Goal: Communication & Community: Answer question/provide support

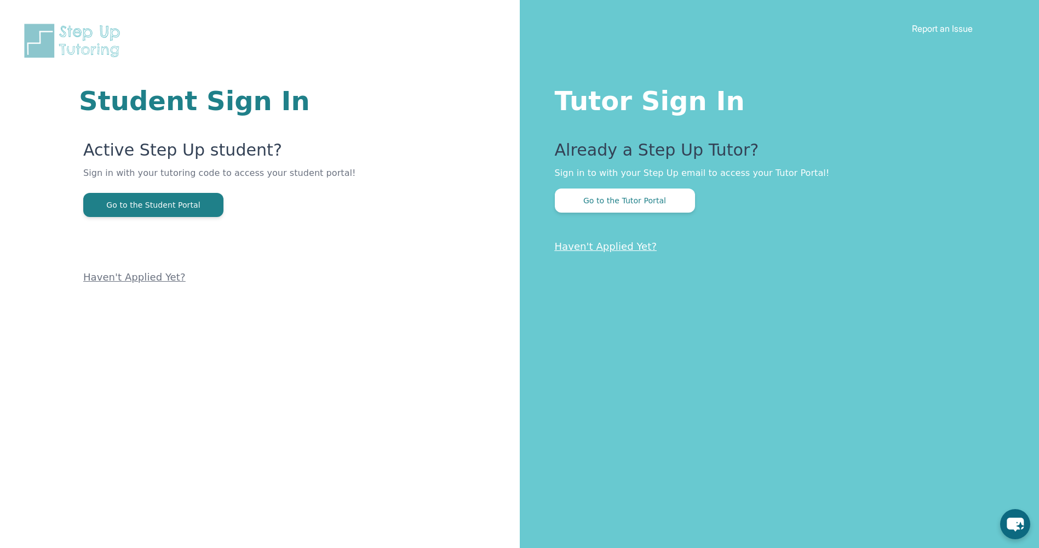
click at [634, 216] on div "Tutor Sign In Already a Step Up Tutor? Sign in to with your Step Up email to ac…" at bounding box center [780, 274] width 520 height 548
click at [616, 207] on button "Go to the Tutor Portal" at bounding box center [625, 200] width 140 height 24
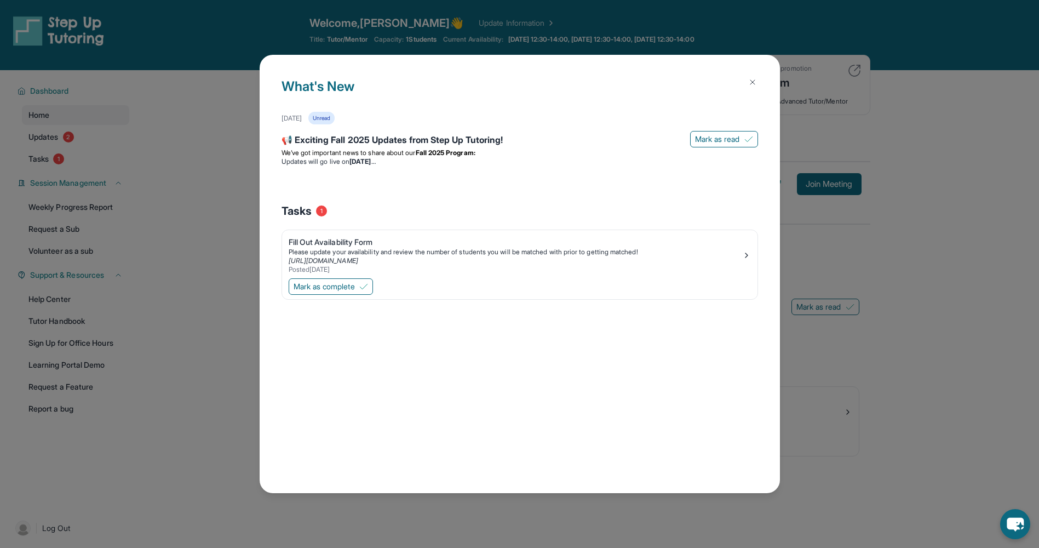
click at [754, 86] on img at bounding box center [752, 82] width 9 height 9
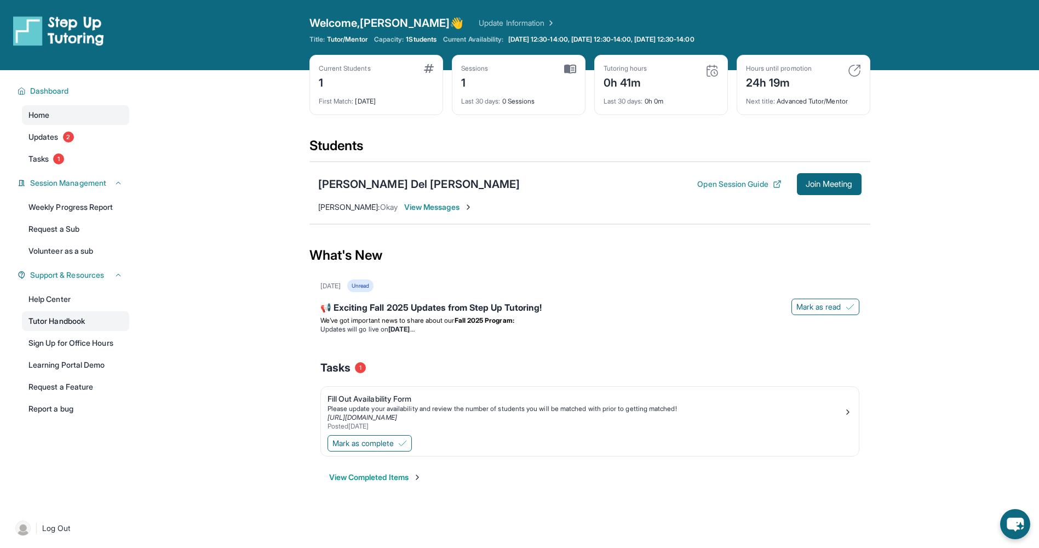
click at [64, 324] on link "Tutor Handbook" at bounding box center [75, 321] width 107 height 20
click at [823, 176] on button "Join Meeting" at bounding box center [829, 184] width 65 height 22
click at [750, 185] on button "Open Session Guide" at bounding box center [739, 184] width 84 height 11
click at [402, 381] on div "Tasks 1" at bounding box center [589, 367] width 539 height 37
click at [819, 187] on span "Join Meeting" at bounding box center [829, 184] width 47 height 7
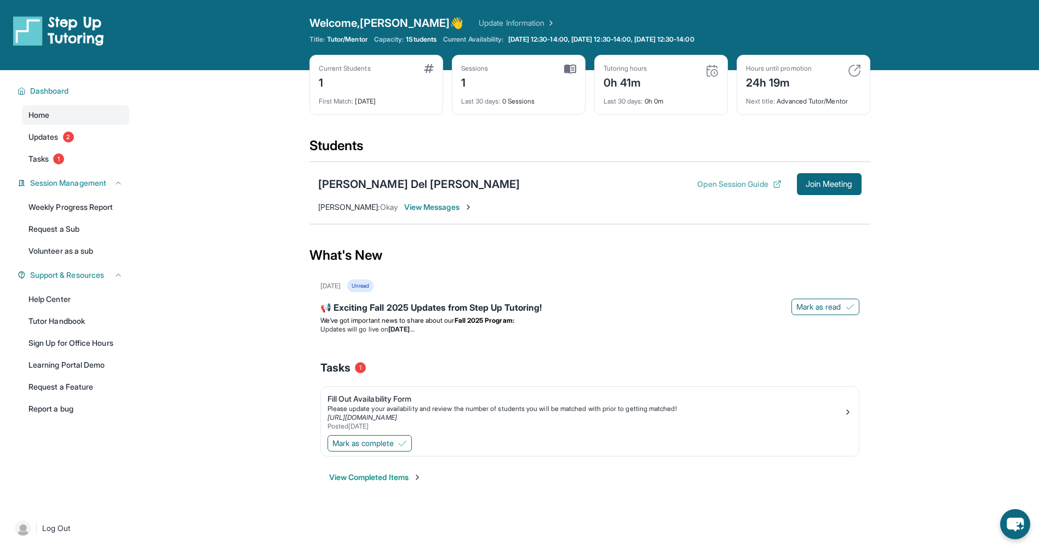
click at [733, 184] on button "Open Session Guide" at bounding box center [739, 184] width 84 height 11
click at [414, 207] on span "View Messages" at bounding box center [438, 207] width 68 height 11
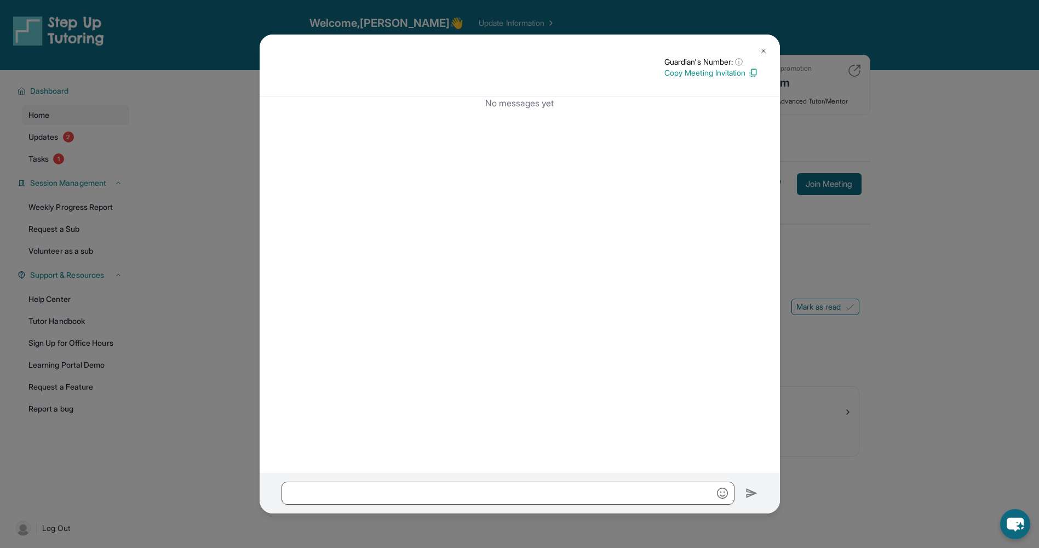
click at [691, 75] on p "Copy Meeting Invitation" at bounding box center [711, 72] width 94 height 11
click at [474, 491] on input "text" at bounding box center [508, 492] width 453 height 23
paste input "**********"
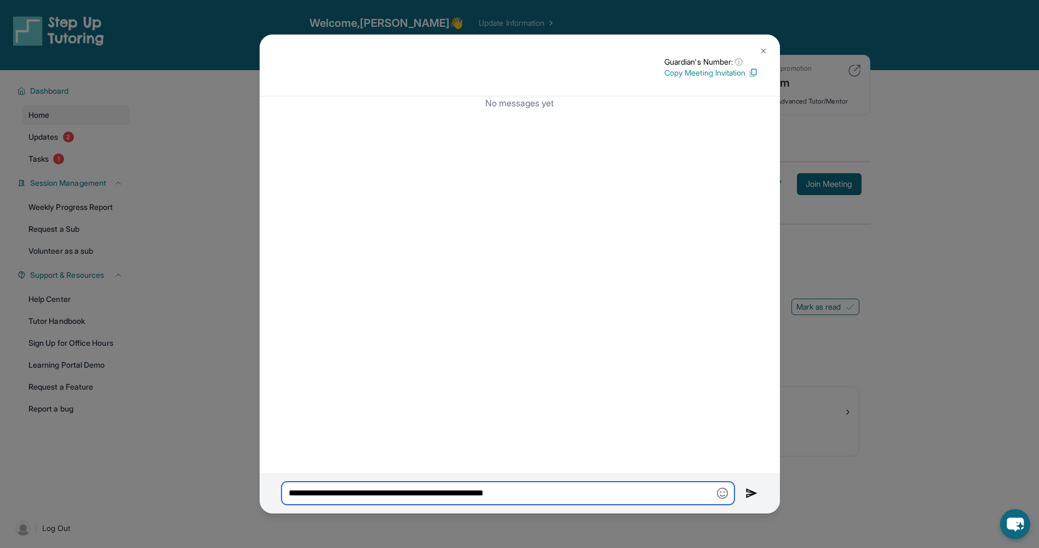
type input "**********"
click at [747, 490] on img at bounding box center [752, 492] width 13 height 13
click at [651, 495] on input "**********" at bounding box center [508, 492] width 453 height 23
click at [812, 439] on div "**********" at bounding box center [519, 274] width 1039 height 548
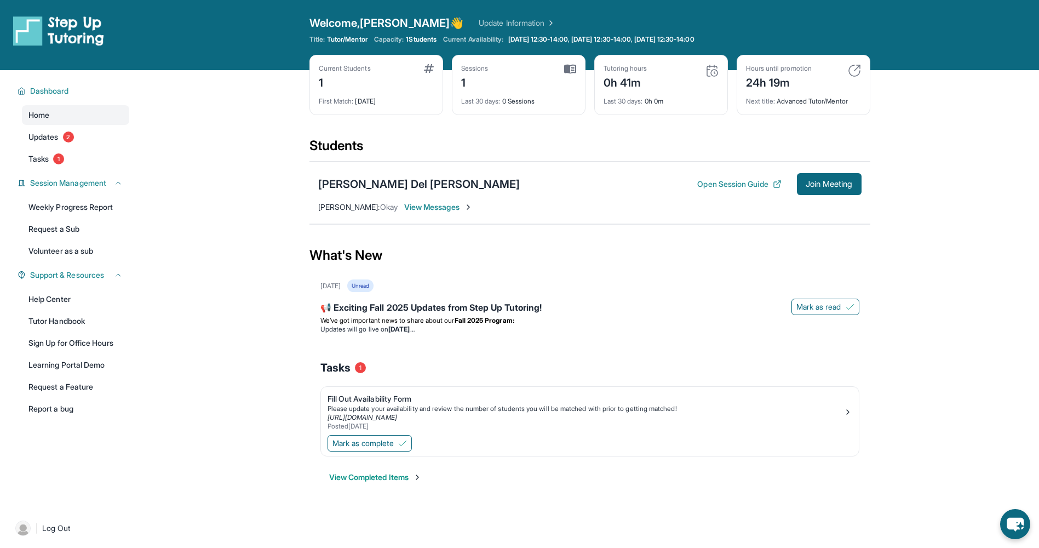
click at [464, 204] on img at bounding box center [468, 207] width 9 height 9
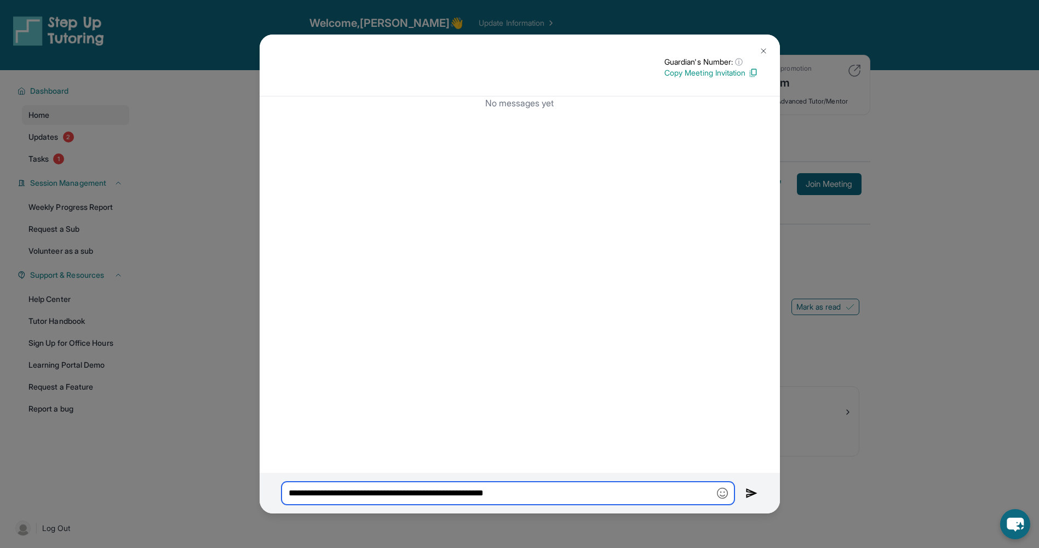
click at [418, 497] on input "**********" at bounding box center [508, 492] width 453 height 23
click at [767, 49] on img at bounding box center [763, 51] width 9 height 9
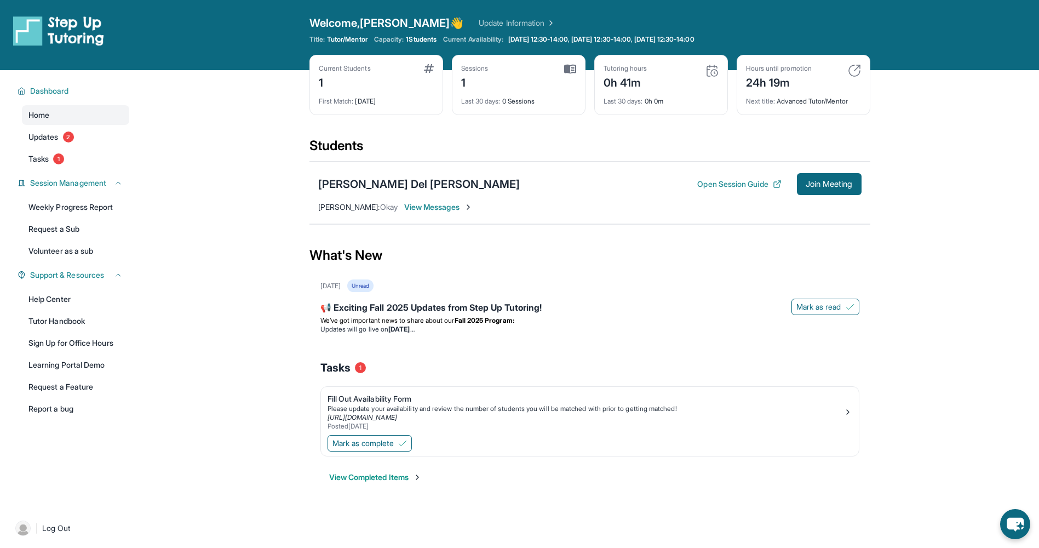
click at [436, 210] on span "View Messages" at bounding box center [438, 207] width 68 height 11
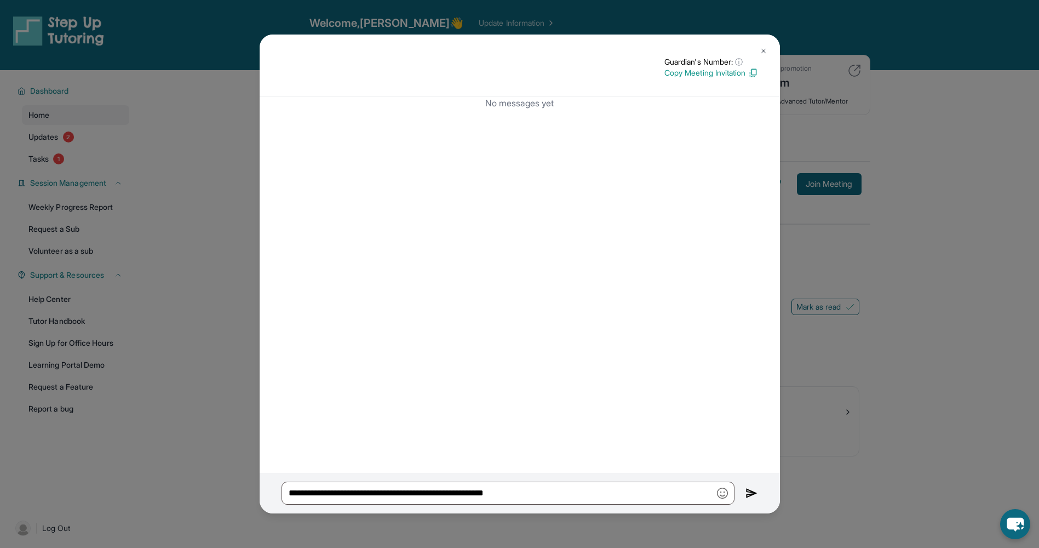
click at [754, 72] on img at bounding box center [753, 73] width 10 height 10
click at [569, 499] on input "**********" at bounding box center [508, 492] width 453 height 23
paste input "text"
type input "**********"
click at [765, 50] on img at bounding box center [763, 51] width 9 height 9
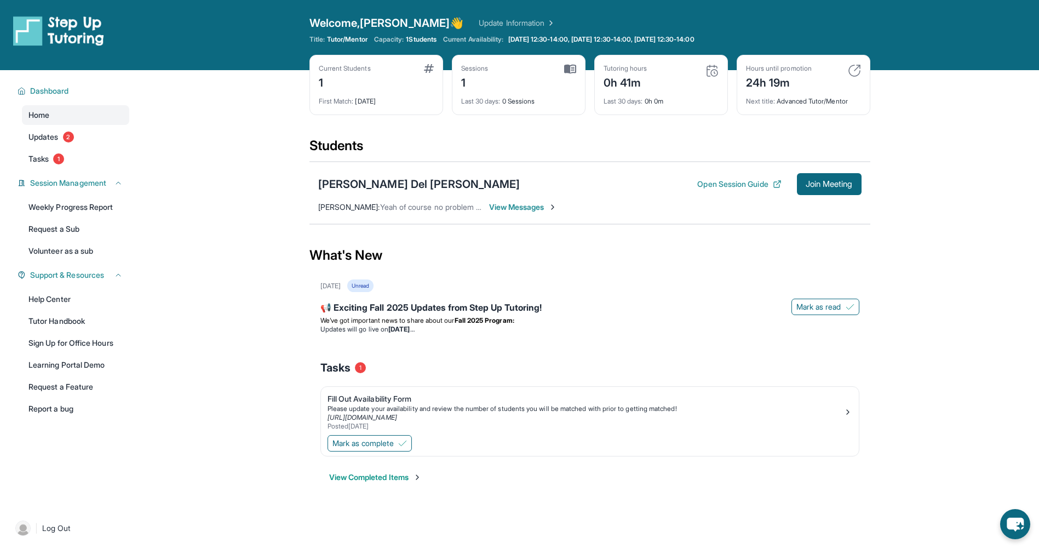
click at [552, 208] on img at bounding box center [552, 207] width 9 height 9
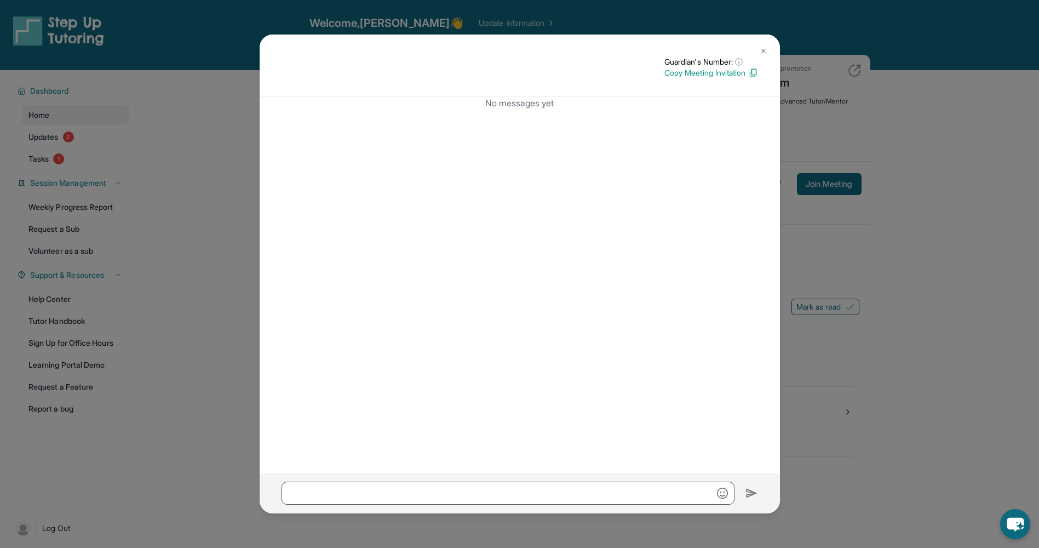
click at [733, 75] on p "Copy Meeting Invitation" at bounding box center [711, 72] width 94 height 11
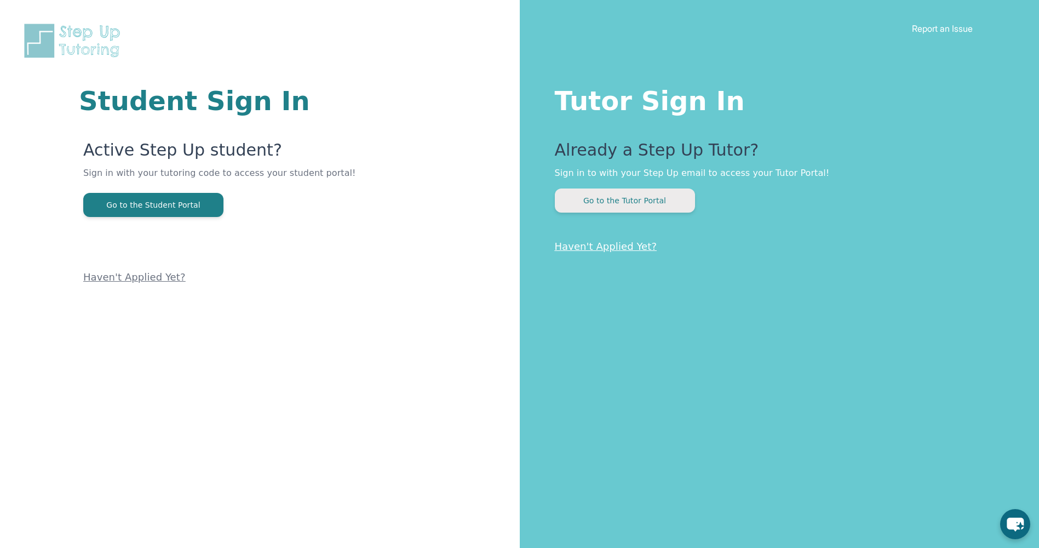
click at [613, 203] on button "Go to the Tutor Portal" at bounding box center [625, 200] width 140 height 24
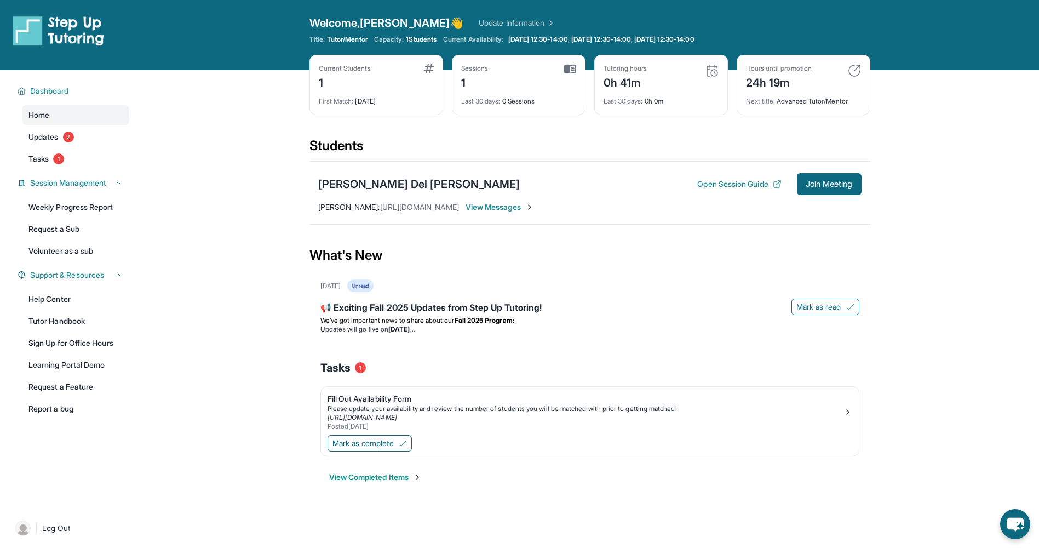
click at [394, 175] on div "Victoria Del Carmen Open Session Guide Join Meeting" at bounding box center [589, 184] width 543 height 22
click at [381, 182] on div "[PERSON_NAME] Del [PERSON_NAME]" at bounding box center [419, 183] width 202 height 15
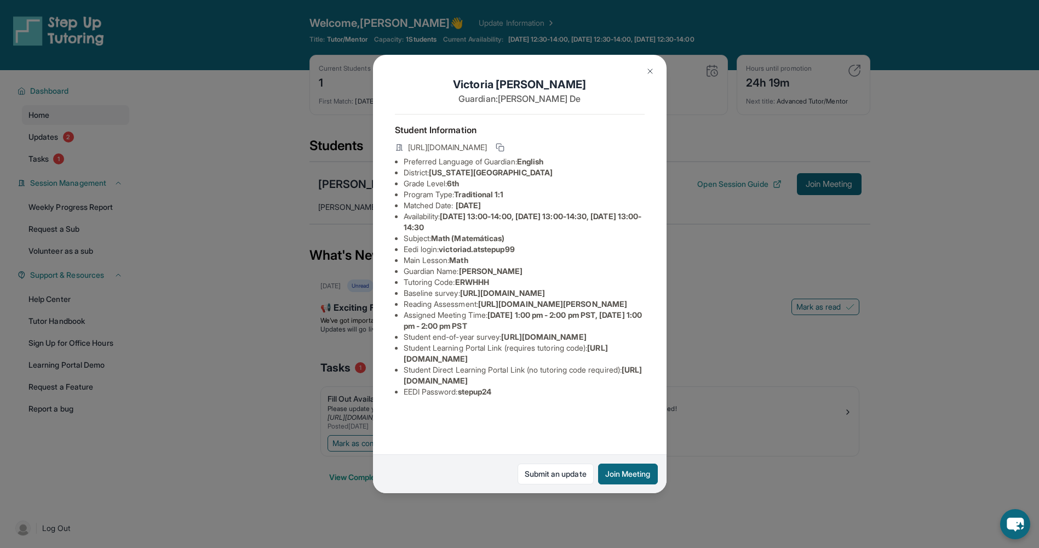
scroll to position [72, 0]
click at [480, 385] on span "https://student-portal.stepuptutoring.org/student/ERWHHH" at bounding box center [523, 375] width 239 height 20
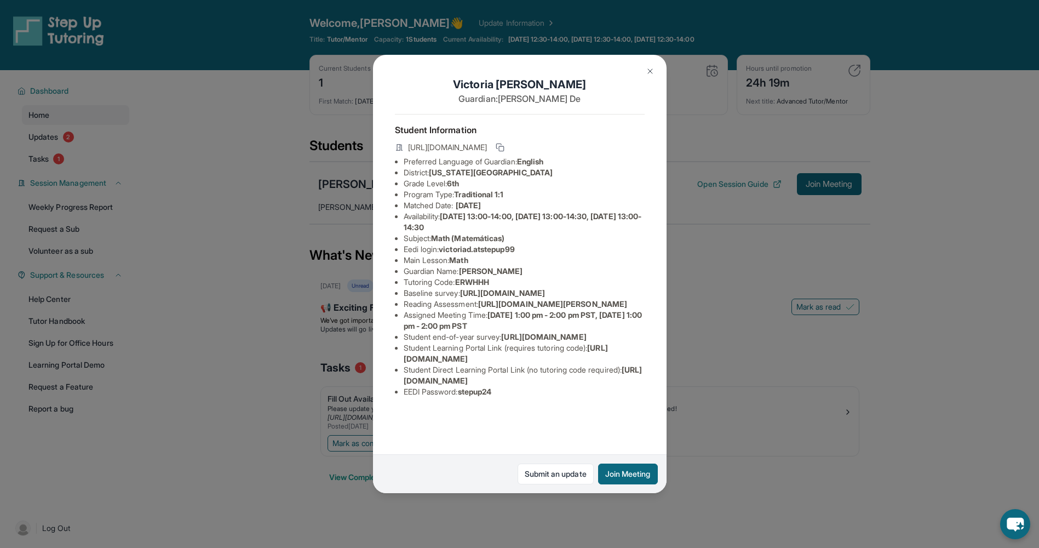
drag, startPoint x: 400, startPoint y: 417, endPoint x: 634, endPoint y: 416, distance: 233.9
click at [634, 397] on ul "Preferred Language of Guardian: English District: New York City Public Schools …" at bounding box center [520, 276] width 250 height 241
copy span "https://student-portal.stepuptutoring.org/student/ERWHHH"
